Goal: Transaction & Acquisition: Purchase product/service

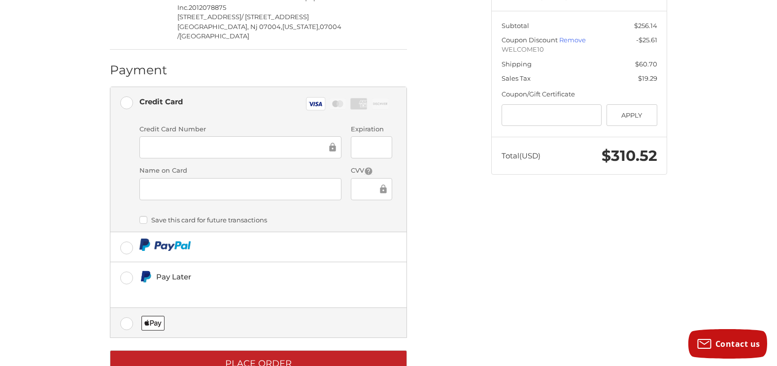
scroll to position [275, 0]
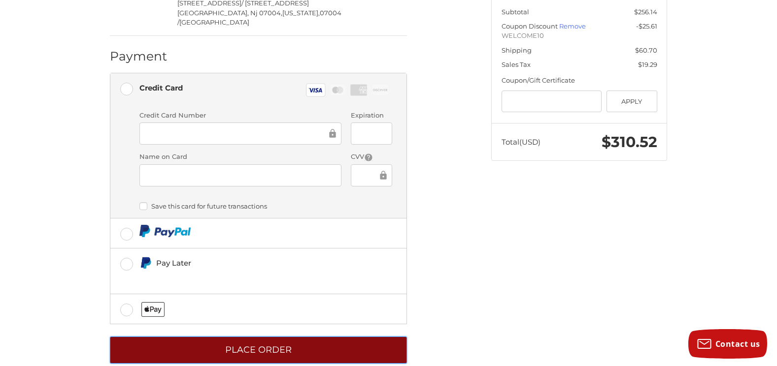
click at [279, 337] on button "Place Order" at bounding box center [258, 350] width 297 height 27
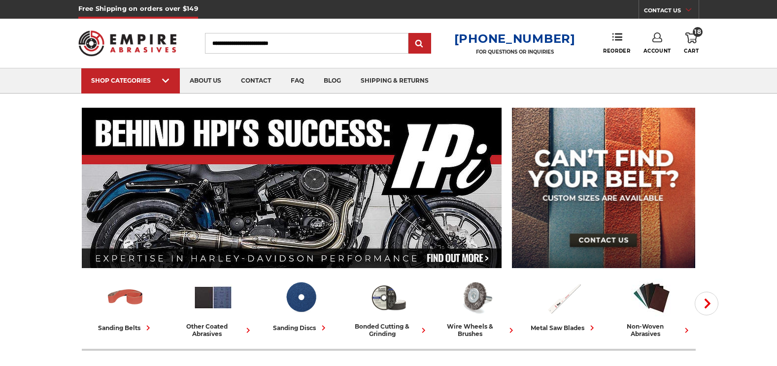
click at [689, 36] on icon at bounding box center [691, 38] width 12 height 11
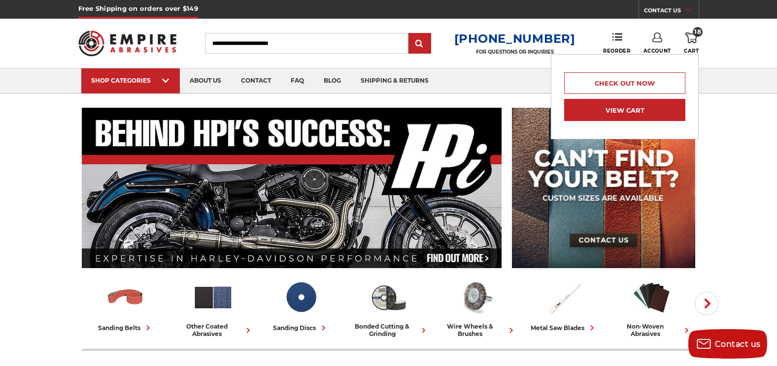
click at [618, 104] on link "View Cart" at bounding box center [624, 110] width 121 height 22
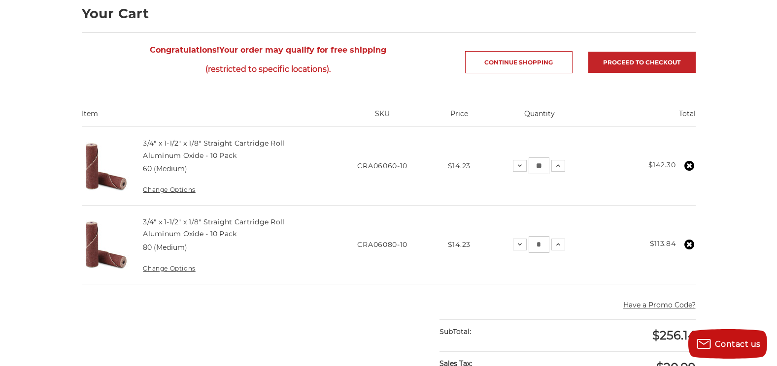
scroll to position [148, 0]
click at [517, 166] on icon at bounding box center [520, 166] width 8 height 8
click at [518, 166] on icon at bounding box center [520, 166] width 8 height 8
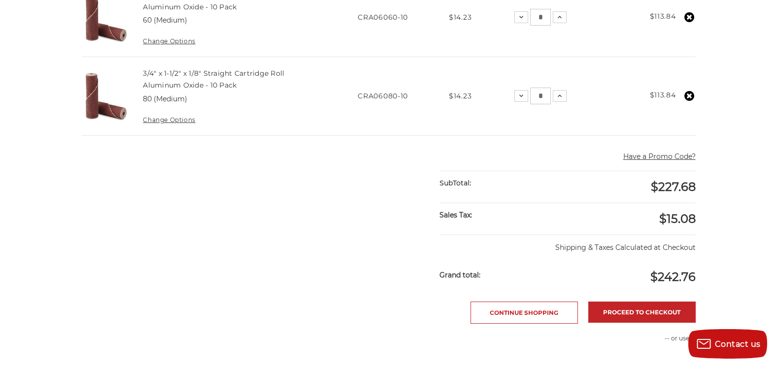
scroll to position [295, 0]
click at [637, 155] on button "Have a Promo Code?" at bounding box center [659, 157] width 72 height 10
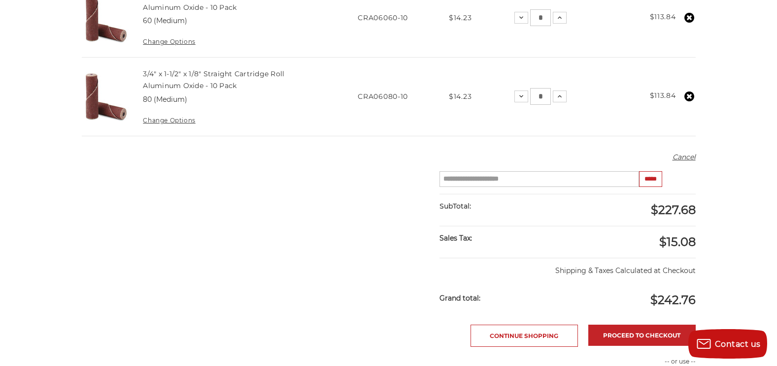
click at [516, 179] on input "Enter your coupon code" at bounding box center [538, 179] width 199 height 16
type input "*********"
click at [655, 181] on input "*****" at bounding box center [650, 179] width 23 height 16
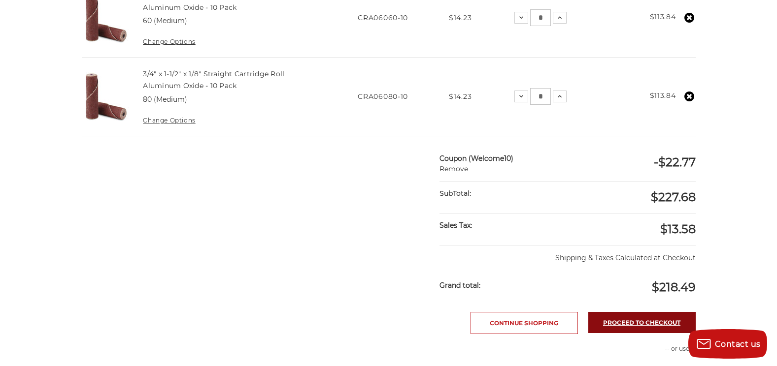
click at [633, 323] on link "Proceed to checkout" at bounding box center [641, 322] width 107 height 21
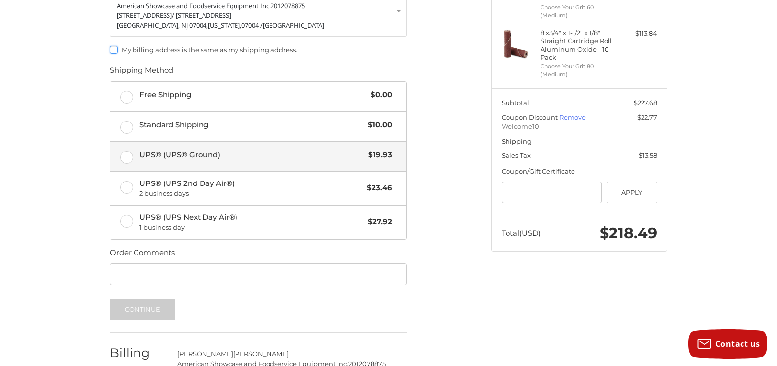
scroll to position [261, 0]
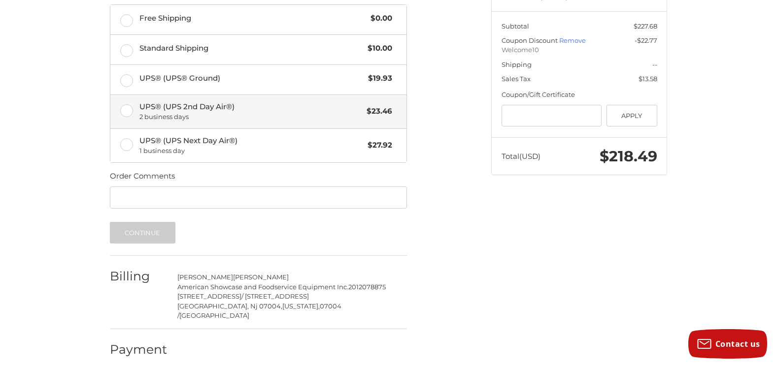
click at [377, 114] on span "$23.46" at bounding box center [376, 111] width 31 height 11
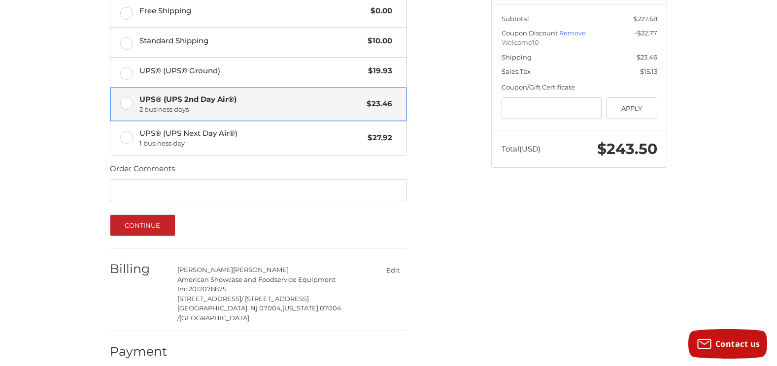
scroll to position [270, 0]
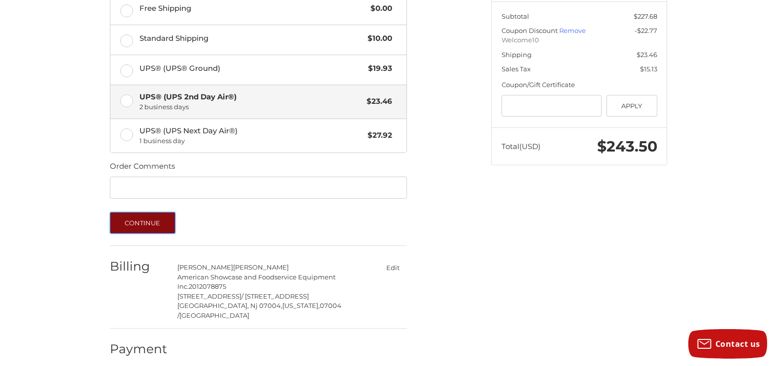
click at [135, 228] on button "Continue" at bounding box center [143, 223] width 66 height 22
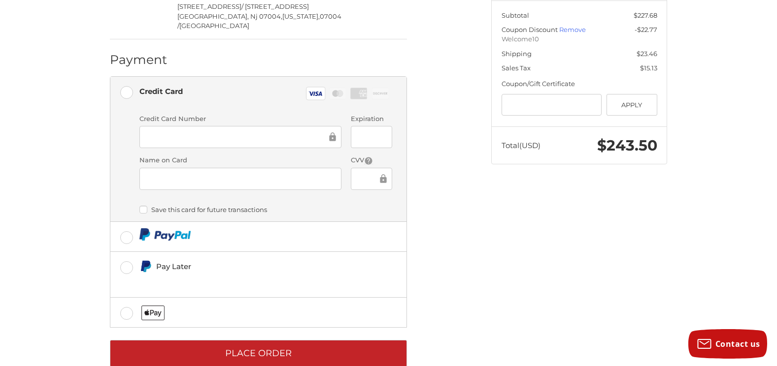
scroll to position [275, 0]
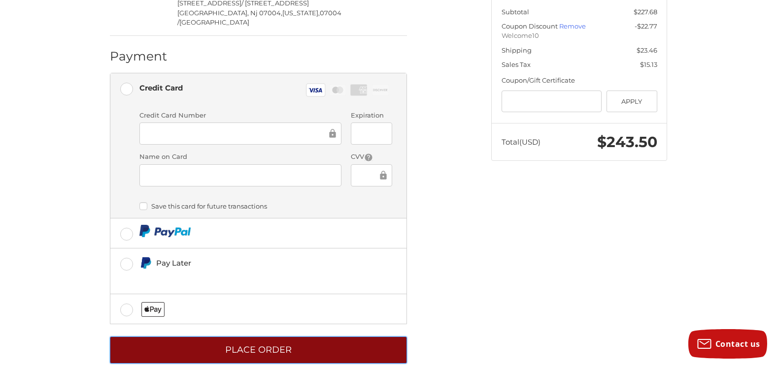
click at [268, 338] on button "Place Order" at bounding box center [258, 350] width 297 height 27
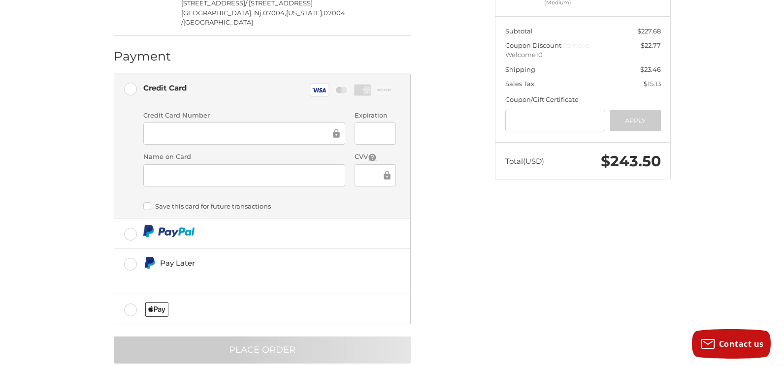
scroll to position [0, 0]
